Goal: Task Accomplishment & Management: Use online tool/utility

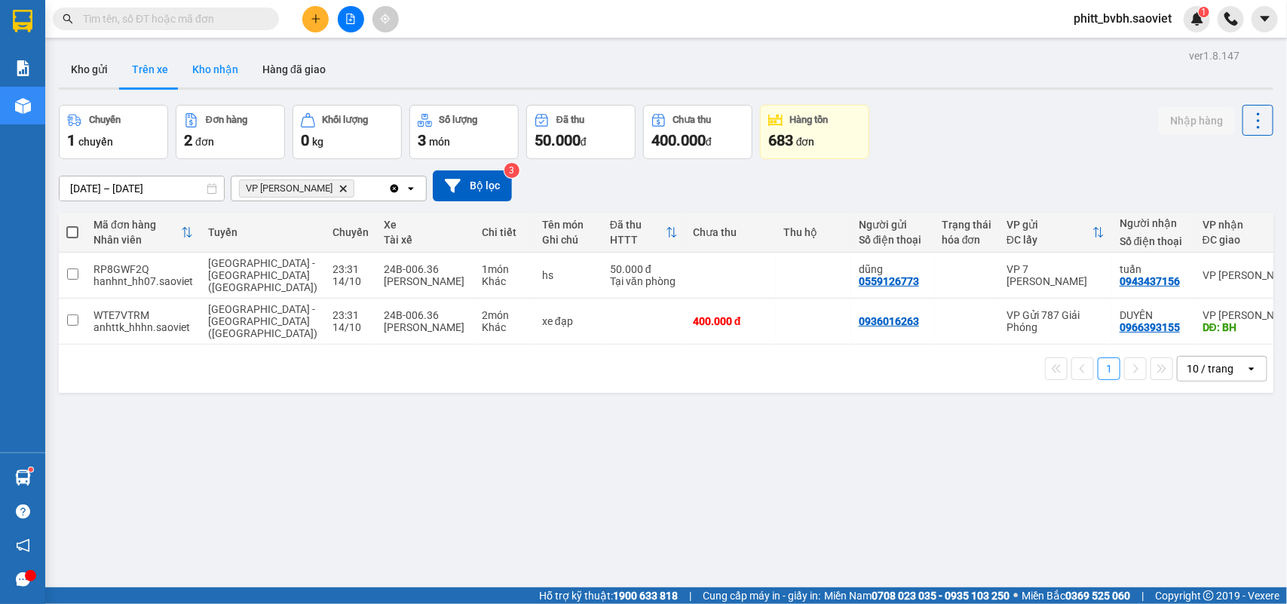
click at [216, 76] on button "Kho nhận" at bounding box center [215, 69] width 70 height 36
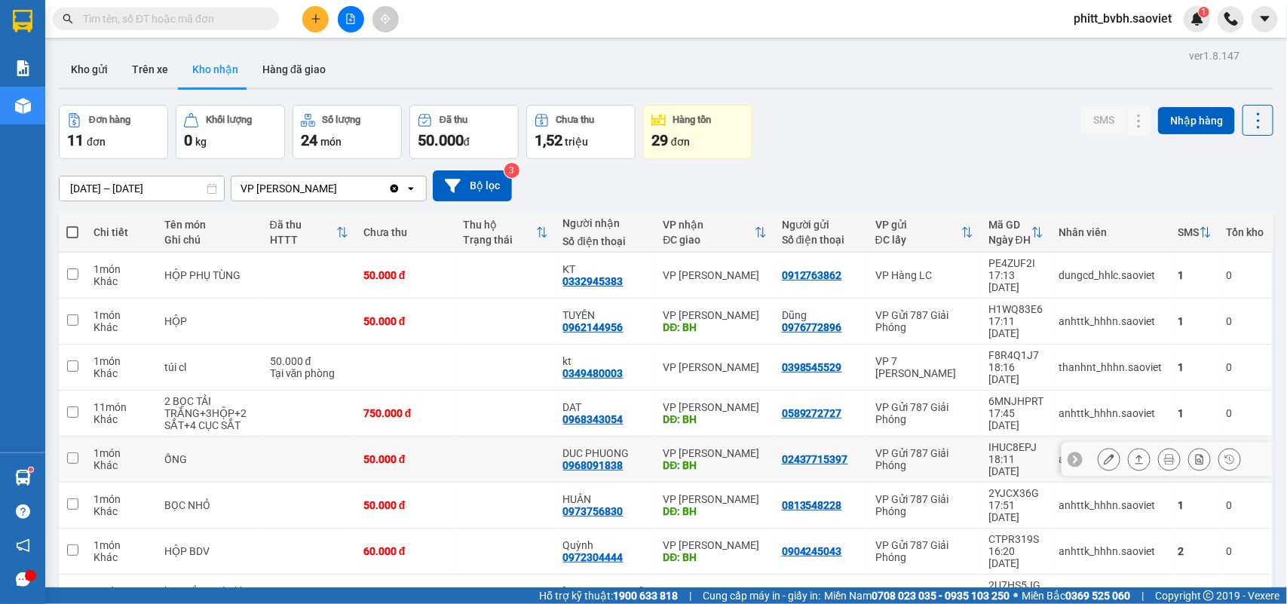
click at [663, 459] on div "DĐ: BH" at bounding box center [714, 465] width 103 height 12
checkbox input "true"
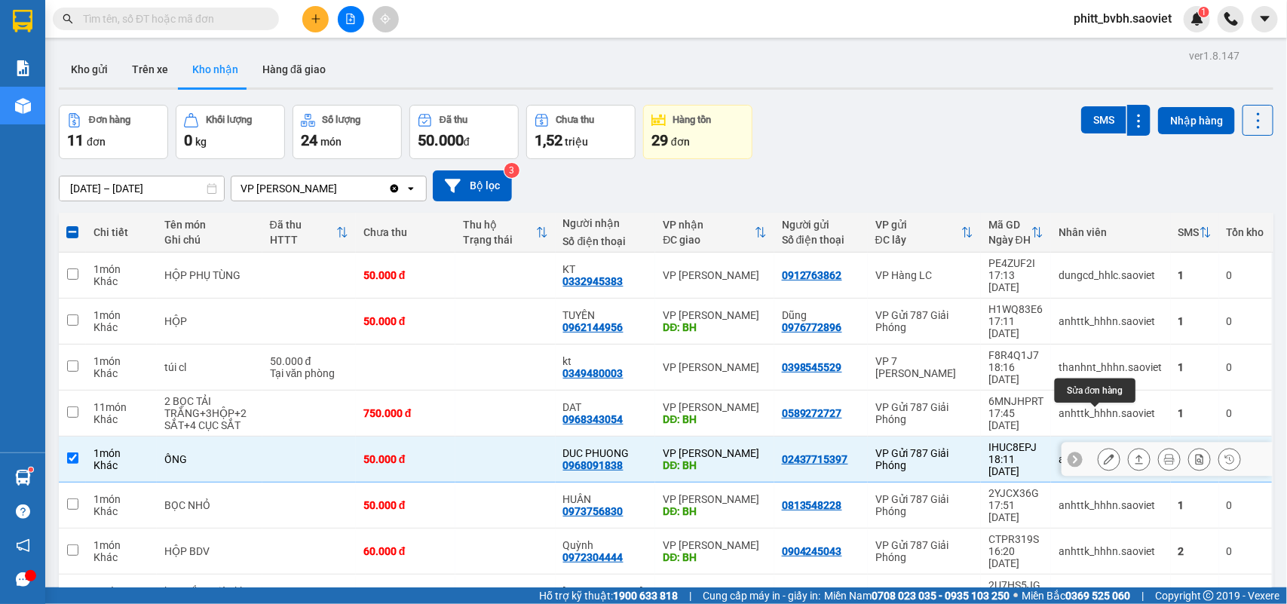
click at [1104, 454] on icon at bounding box center [1109, 459] width 11 height 11
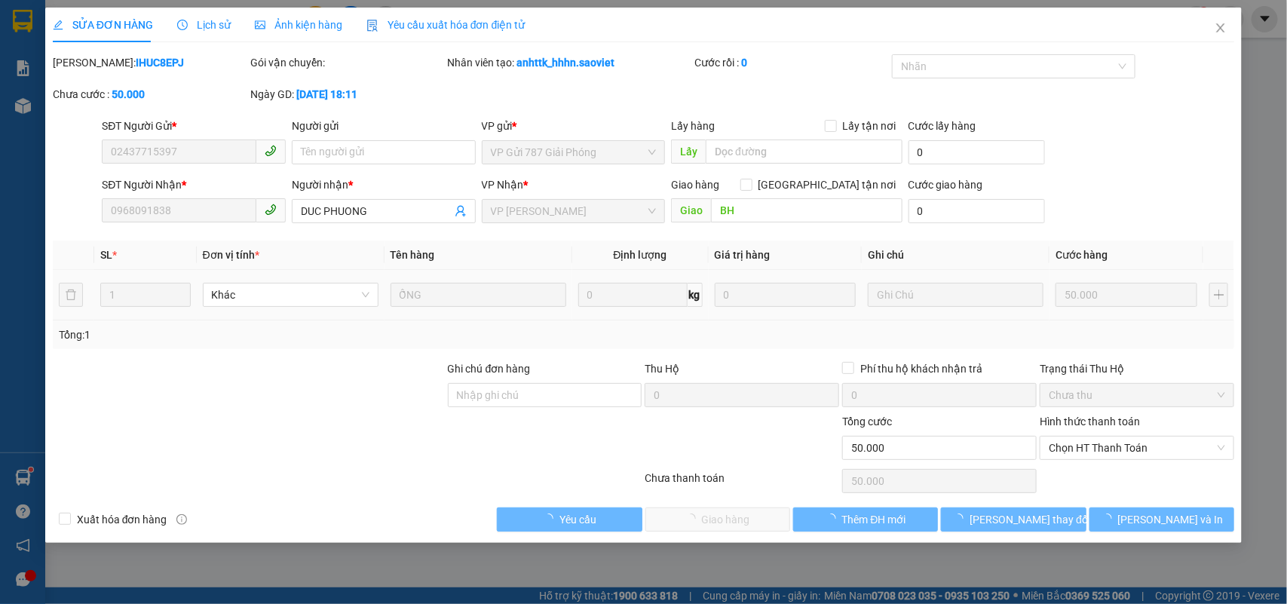
type input "02437715397"
type input "0968091838"
type input "DUC PHUONG"
type input "BH"
type input "0"
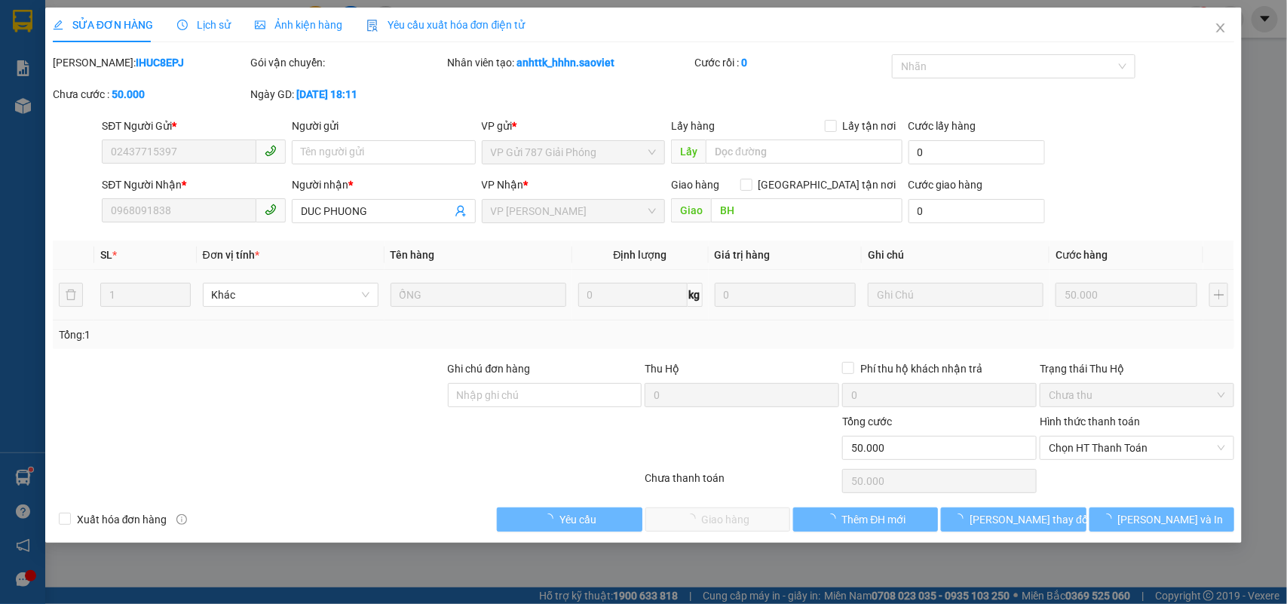
type input "50.000"
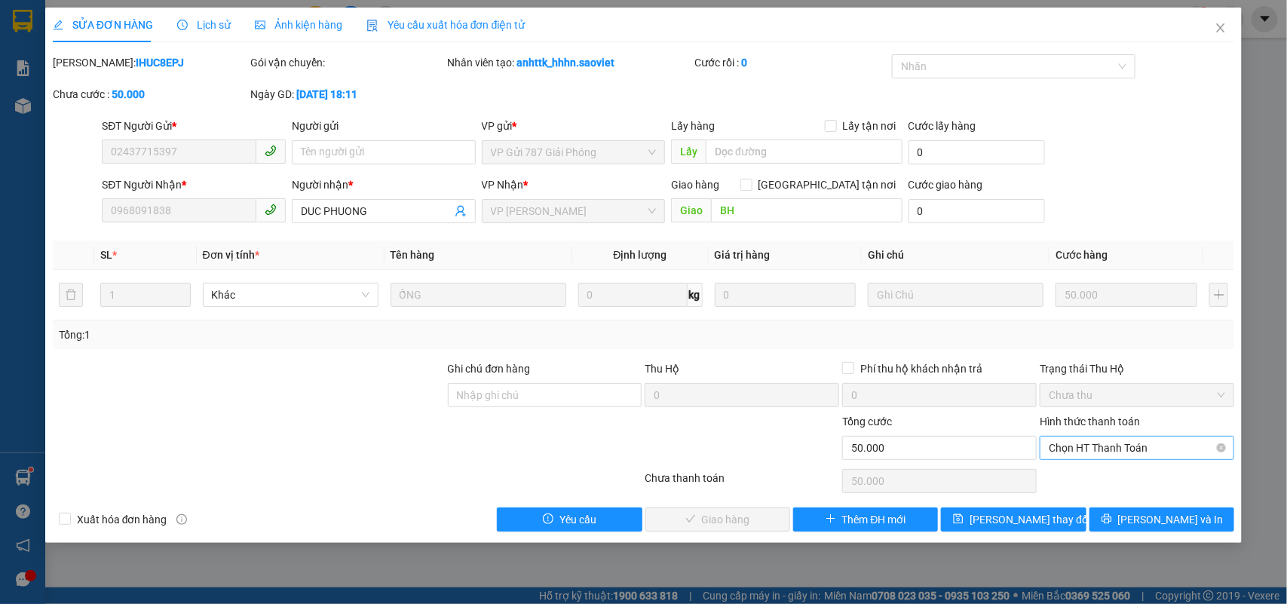
click at [1099, 450] on span "Chọn HT Thanh Toán" at bounding box center [1137, 447] width 176 height 23
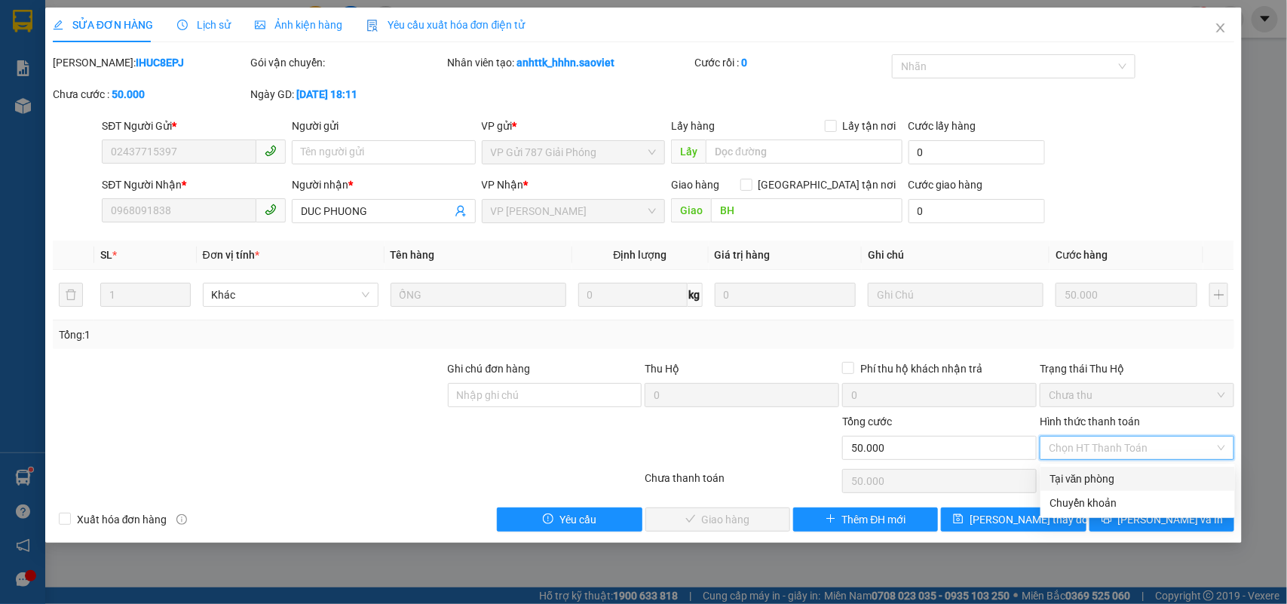
click at [1079, 475] on div "Tại văn phòng" at bounding box center [1137, 478] width 176 height 17
type input "0"
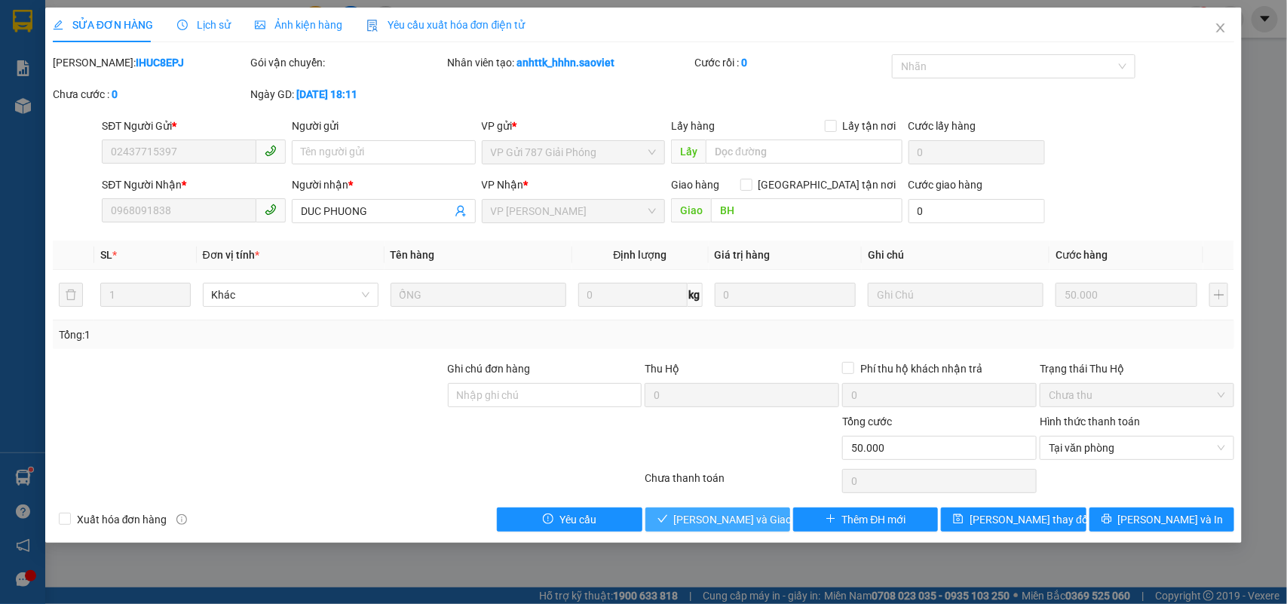
click at [697, 519] on span "[PERSON_NAME] và Giao hàng" at bounding box center [746, 519] width 145 height 17
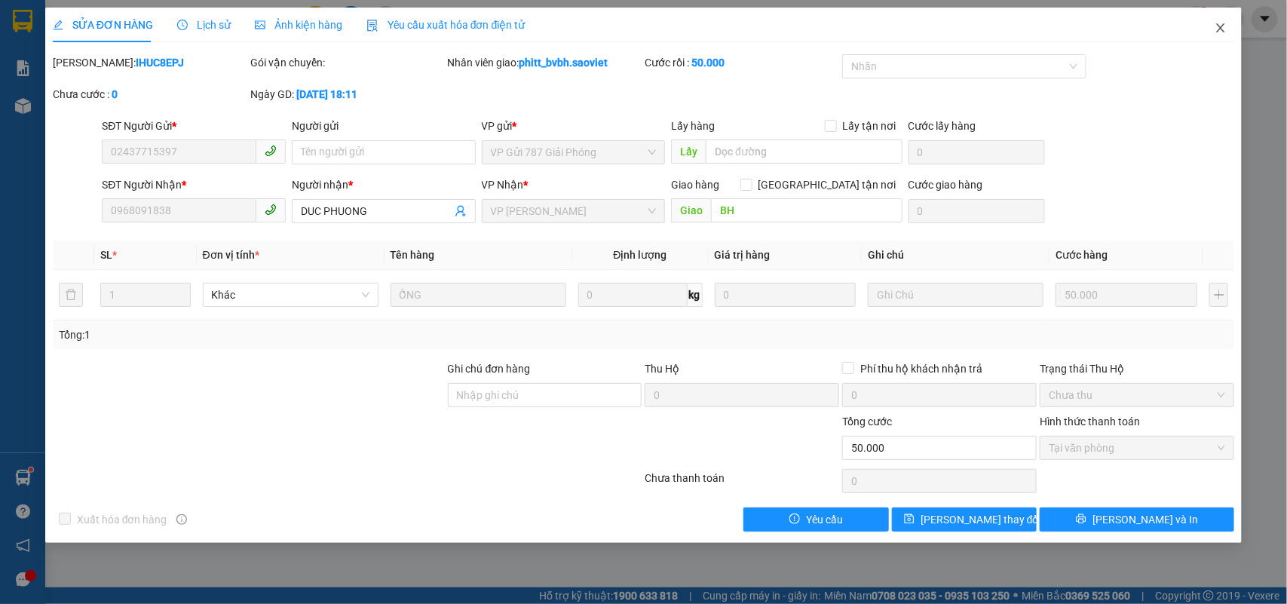
click at [1214, 25] on icon "close" at bounding box center [1220, 28] width 12 height 12
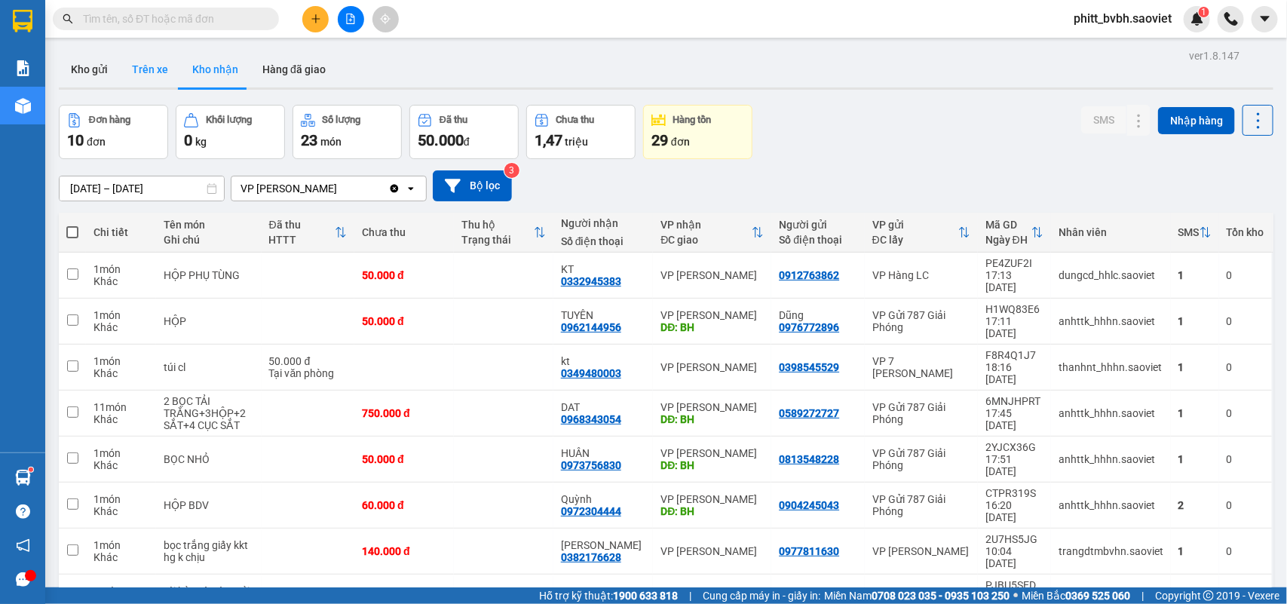
click at [160, 64] on button "Trên xe" at bounding box center [150, 69] width 60 height 36
